Goal: Check status: Check status

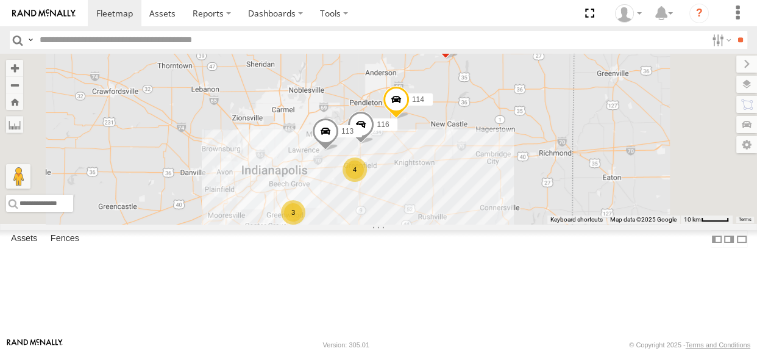
drag, startPoint x: 518, startPoint y: 137, endPoint x: 507, endPoint y: 143, distance: 13.1
click at [507, 143] on div "114 116 4 3 111 113" at bounding box center [378, 139] width 757 height 170
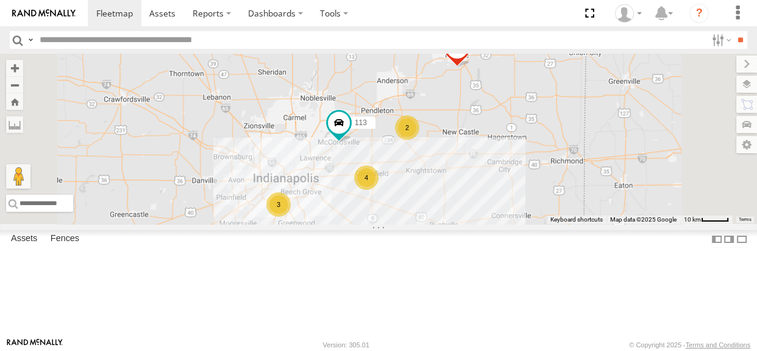
drag, startPoint x: 438, startPoint y: 170, endPoint x: 426, endPoint y: 167, distance: 12.6
click at [426, 167] on div "111 113 2 4 3" at bounding box center [378, 139] width 757 height 170
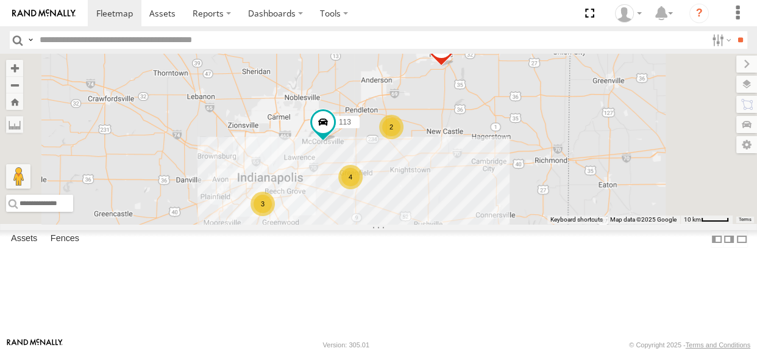
drag, startPoint x: 556, startPoint y: 251, endPoint x: 539, endPoint y: 250, distance: 17.1
click at [539, 224] on div "111 113 2 4 3" at bounding box center [378, 139] width 757 height 170
